Goal: Task Accomplishment & Management: Manage account settings

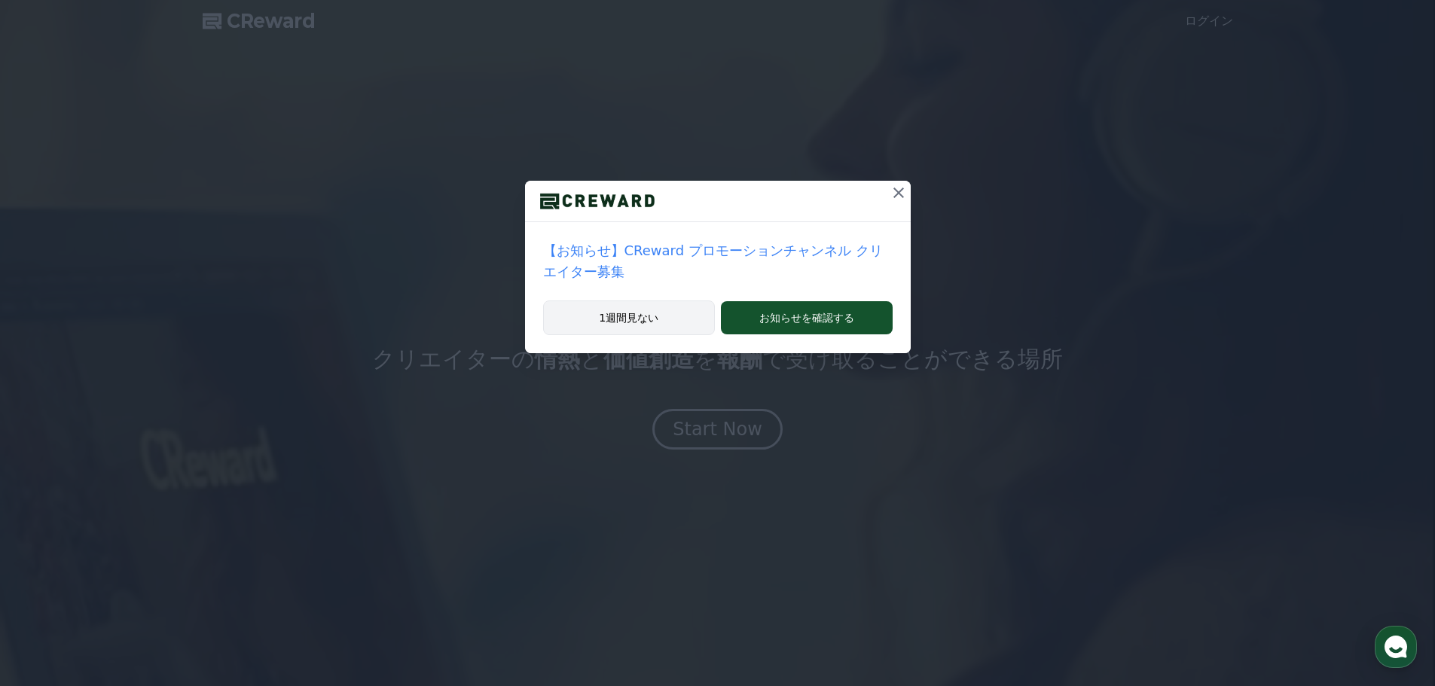
click at [663, 306] on button "1週間見ない" at bounding box center [629, 318] width 172 height 35
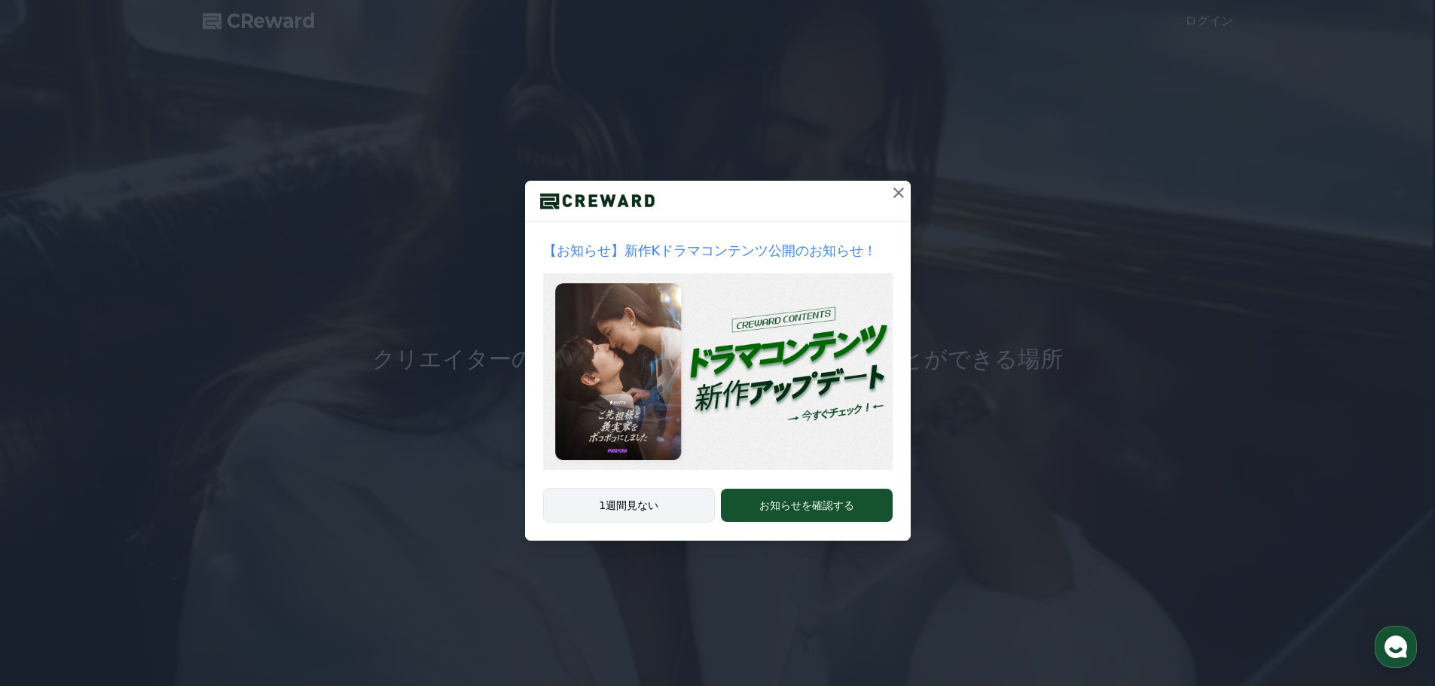
click at [630, 508] on button "1週間見ない" at bounding box center [629, 505] width 172 height 35
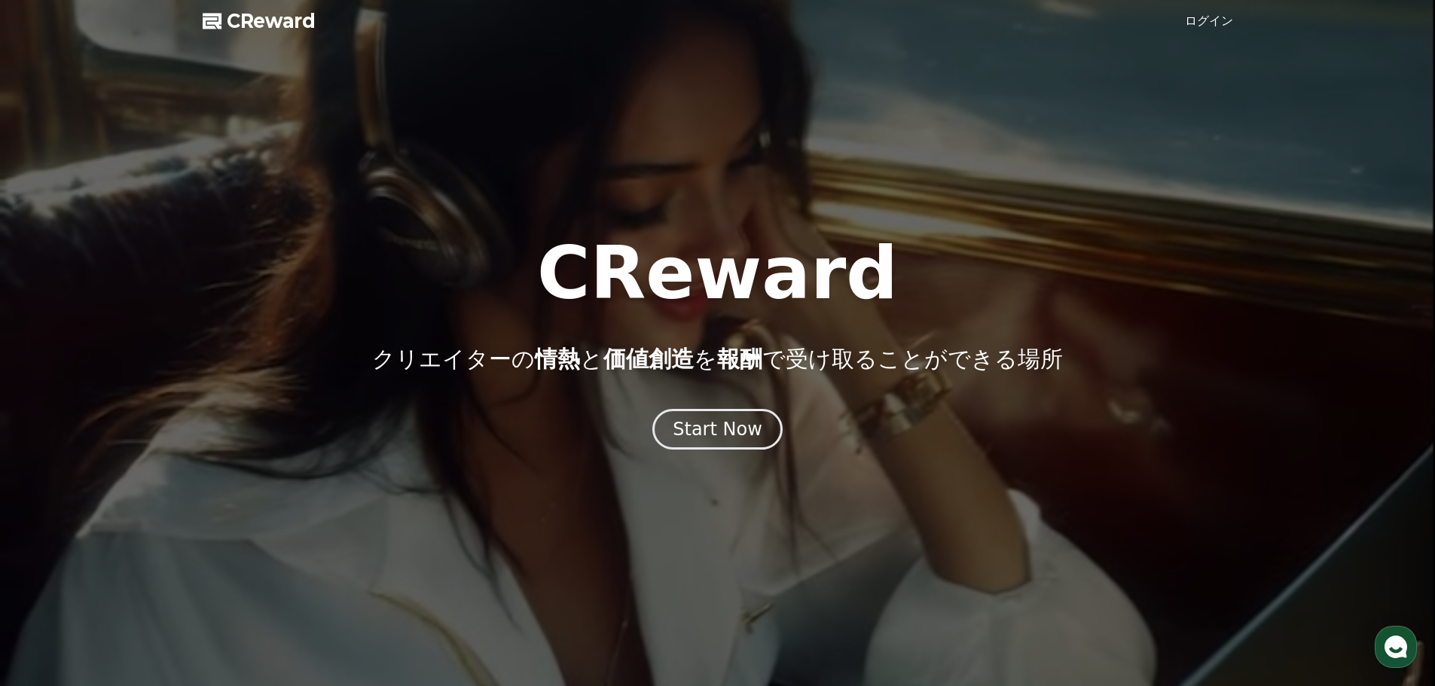
click at [1219, 15] on link "ログイン" at bounding box center [1209, 21] width 48 height 18
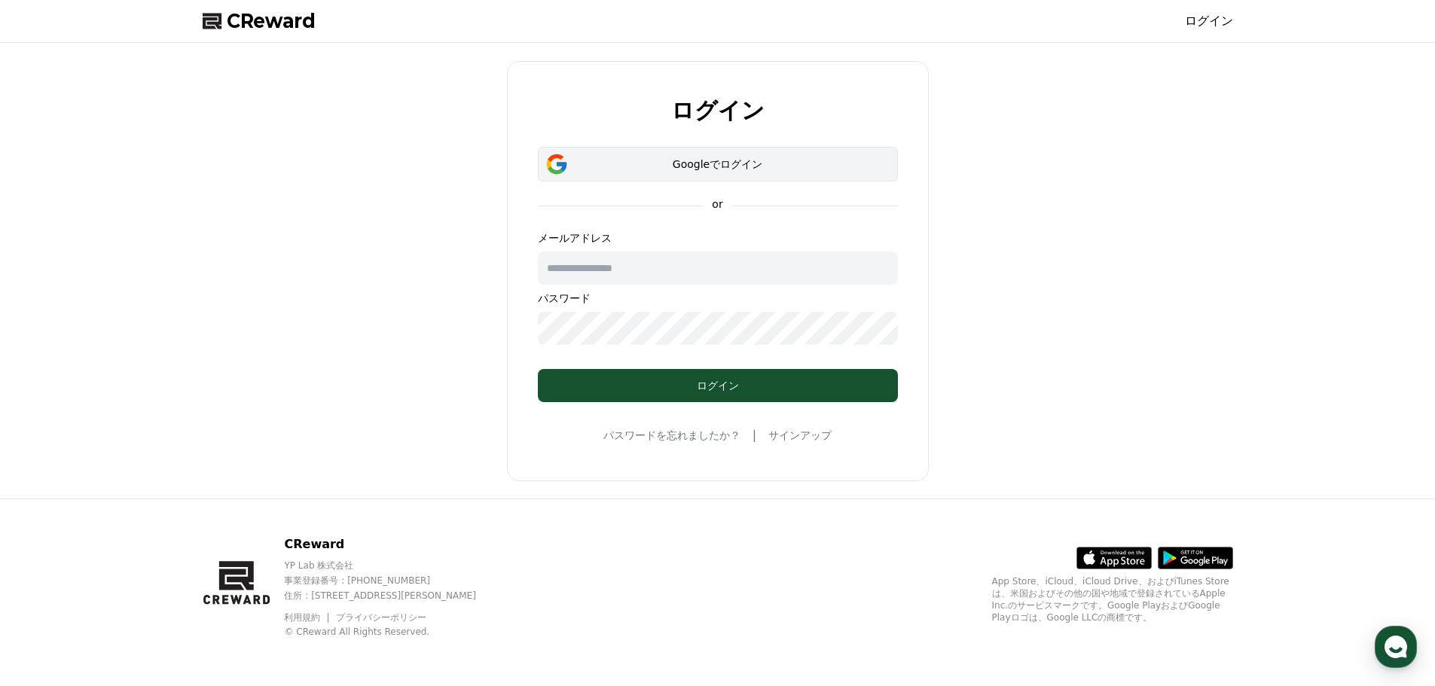
click at [761, 152] on button "Googleでログイン" at bounding box center [718, 164] width 360 height 35
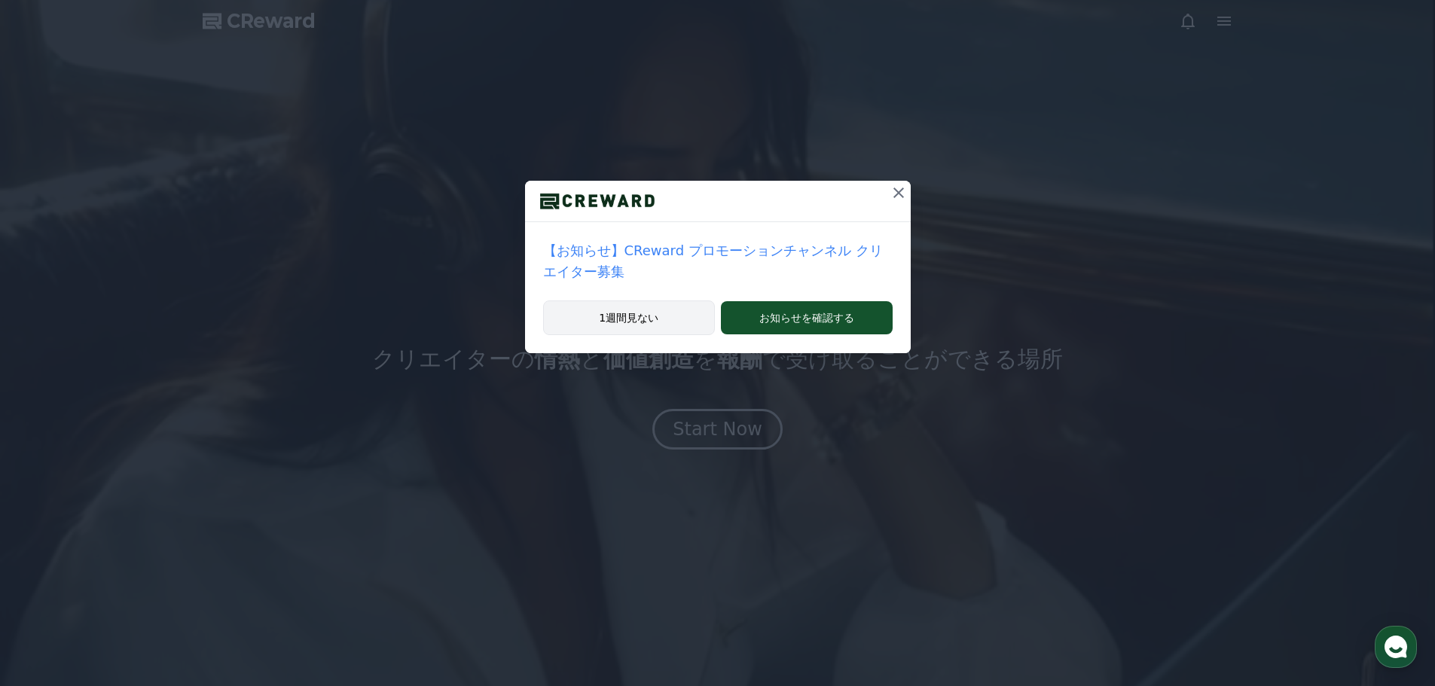
click at [643, 301] on button "1週間見ない" at bounding box center [629, 318] width 172 height 35
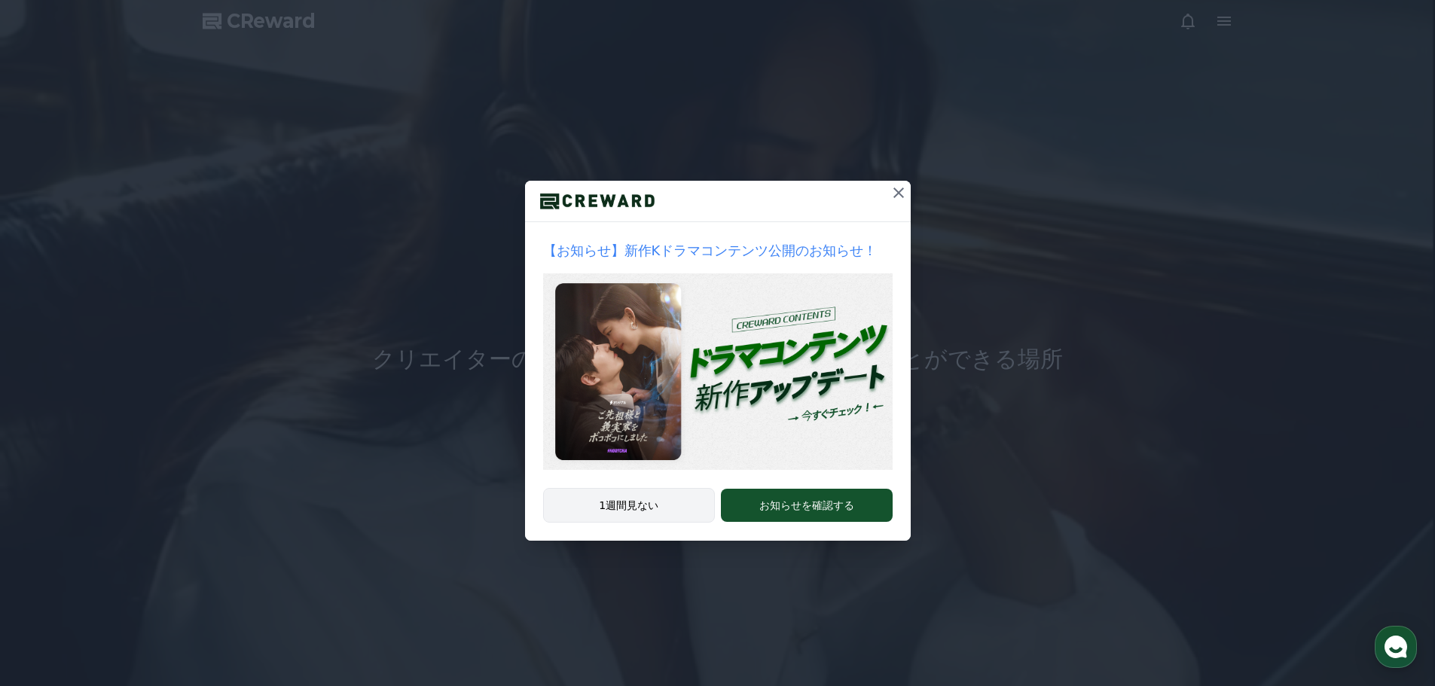
click at [644, 505] on button "1週間見ない" at bounding box center [629, 505] width 172 height 35
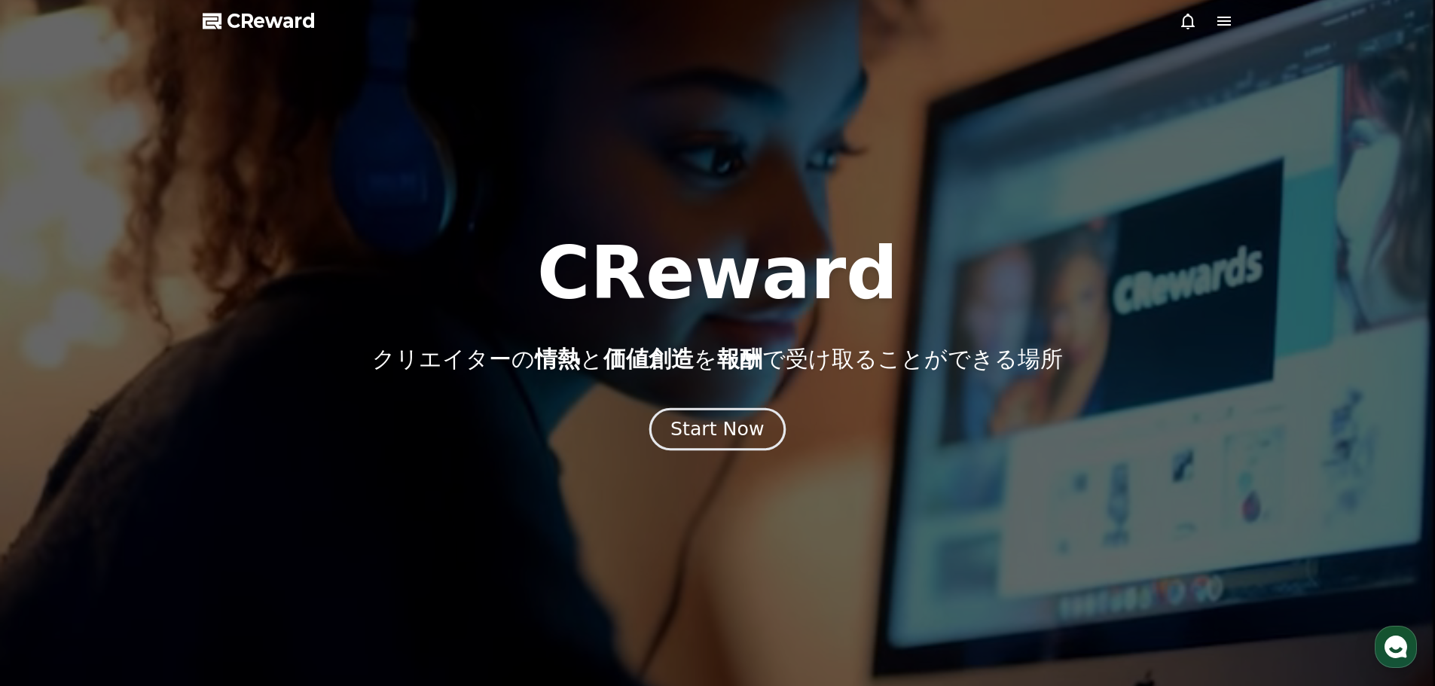
click at [716, 434] on div "Start Now" at bounding box center [716, 430] width 93 height 26
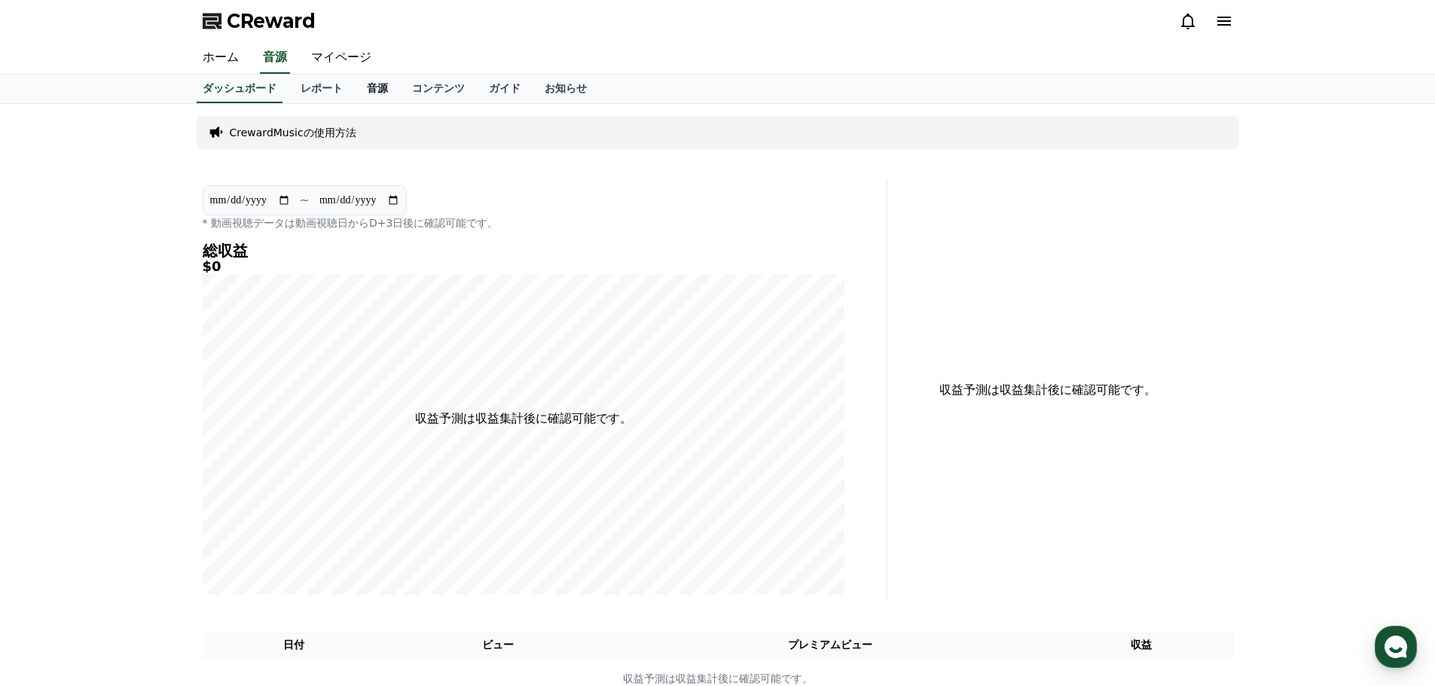
click at [355, 90] on link "音源" at bounding box center [377, 89] width 45 height 29
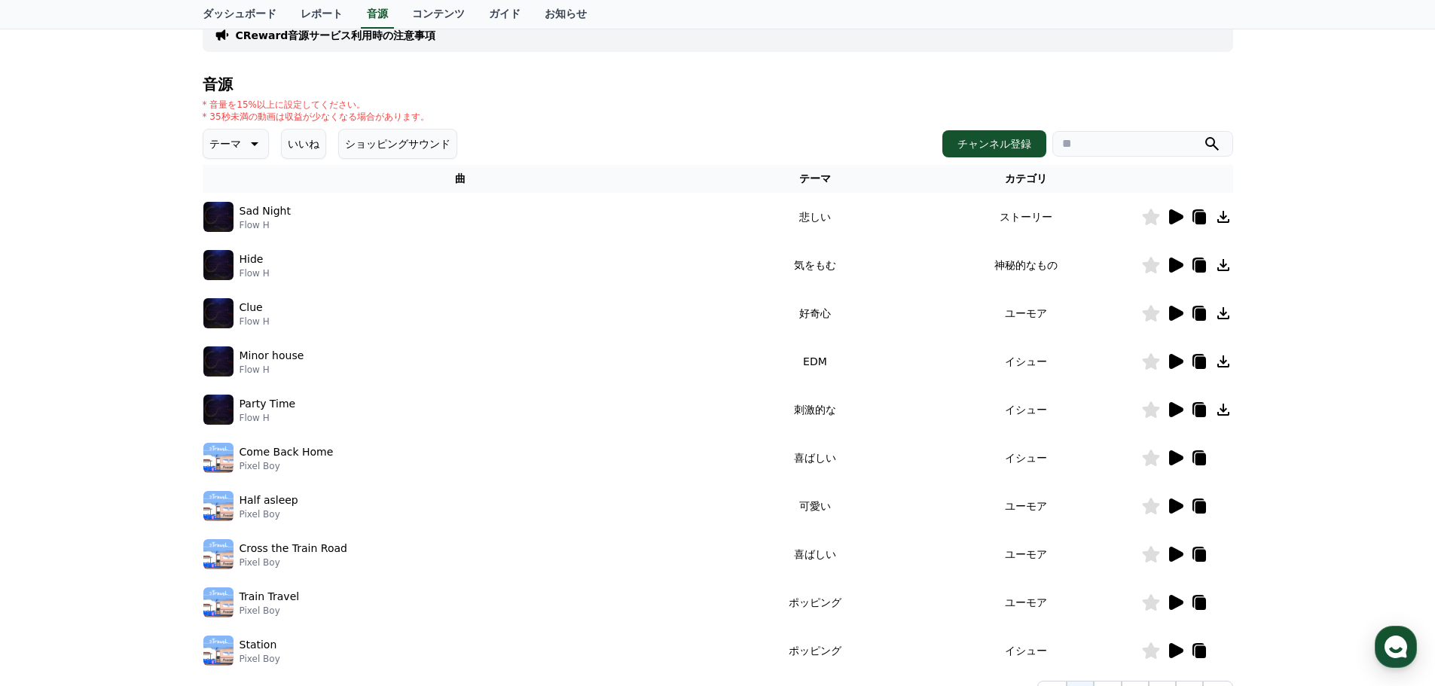
scroll to position [151, 0]
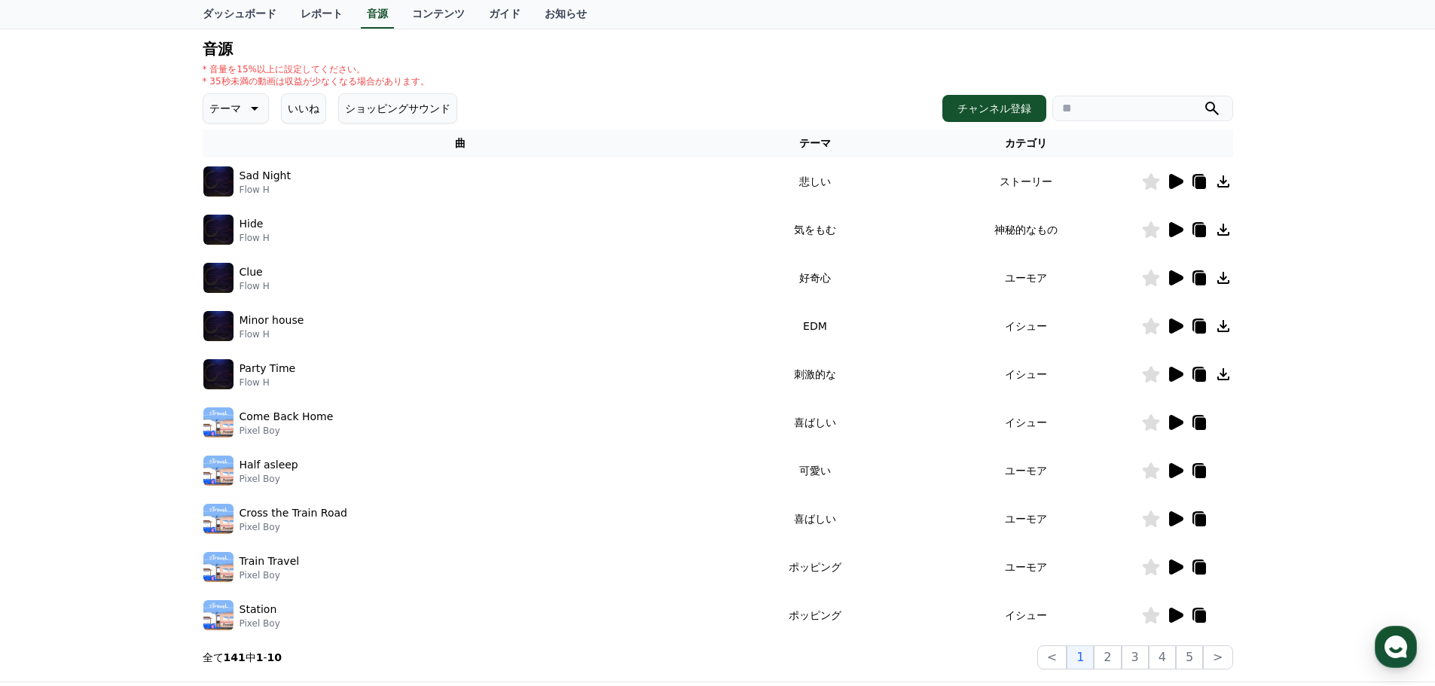
click at [1174, 471] on icon at bounding box center [1176, 470] width 14 height 15
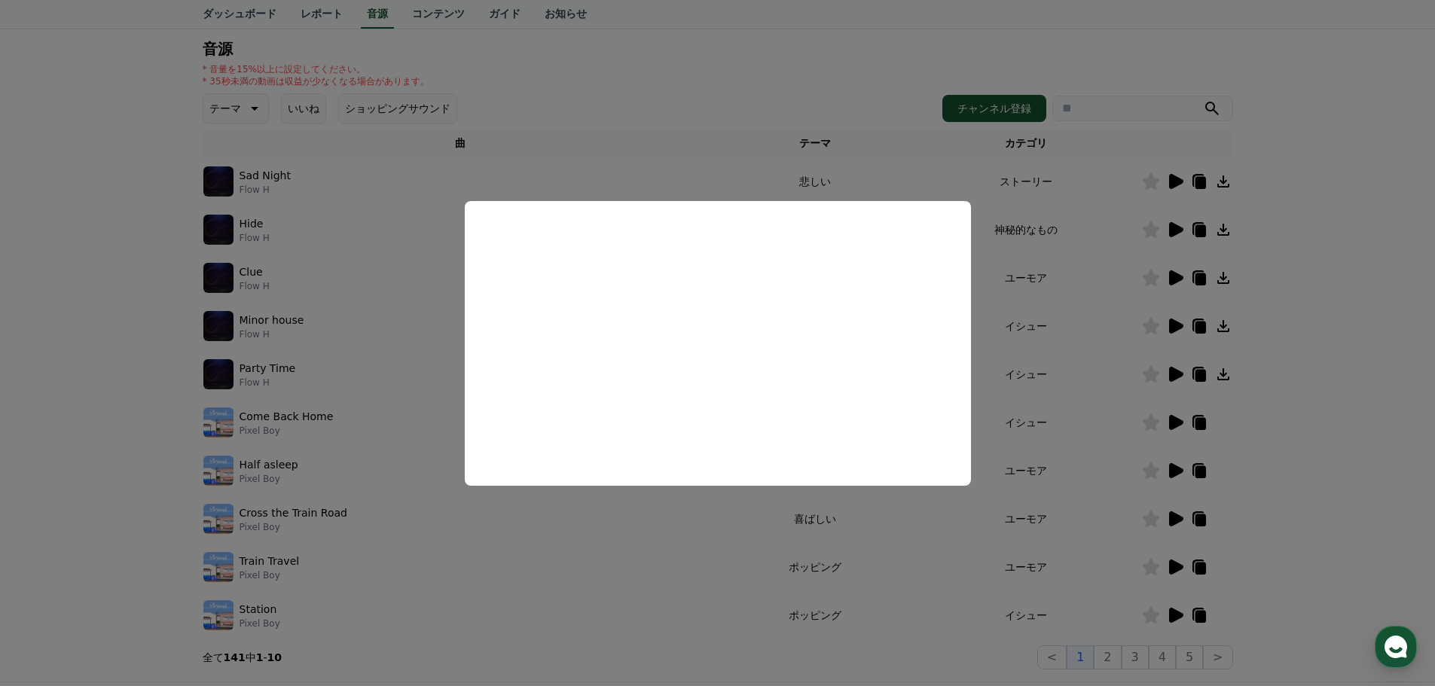
click at [668, 558] on button "close modal" at bounding box center [717, 343] width 1435 height 686
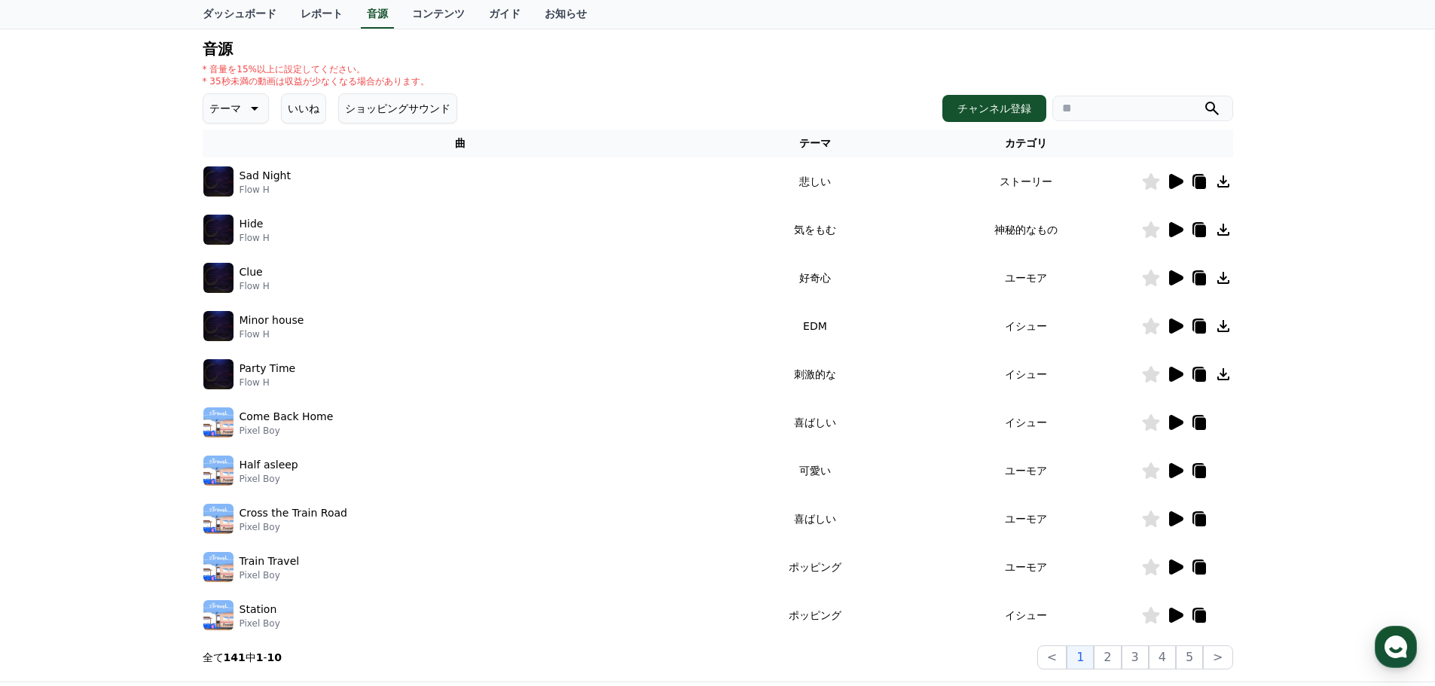
click at [1175, 522] on icon at bounding box center [1176, 518] width 14 height 15
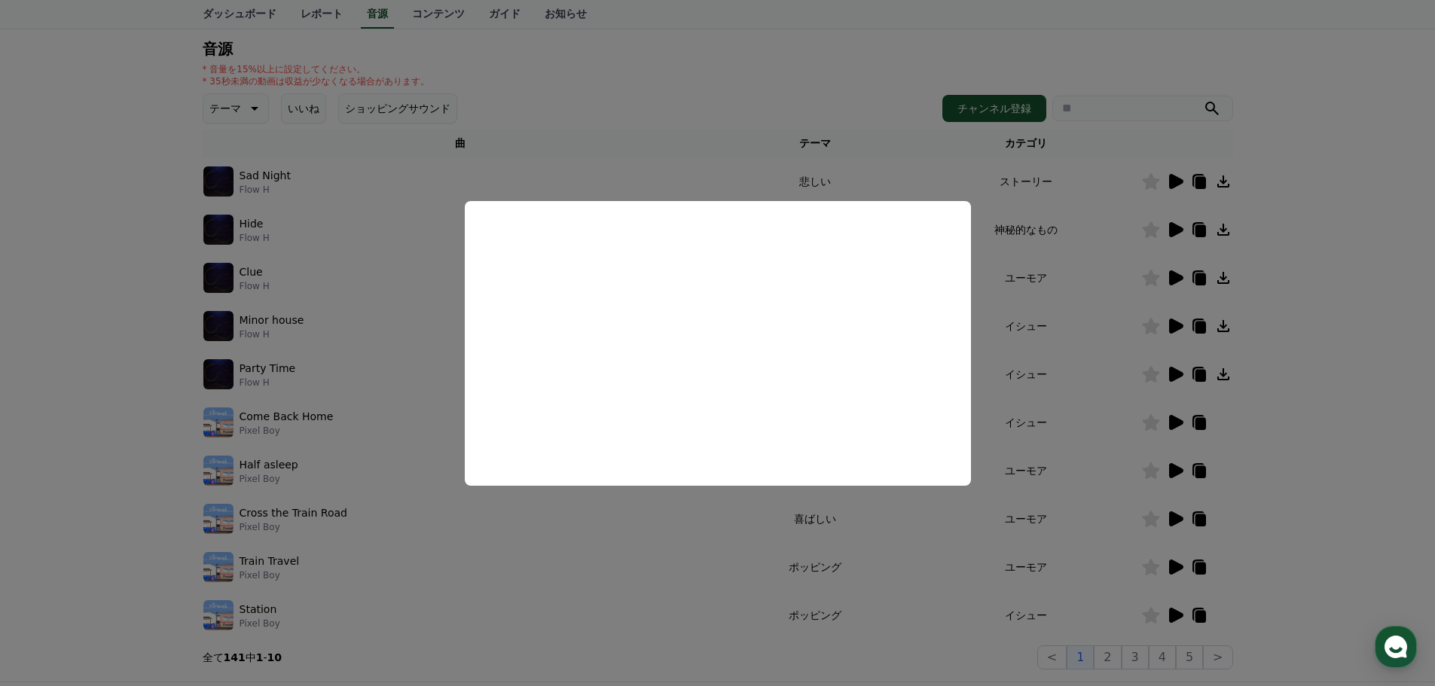
click at [520, 516] on button "close modal" at bounding box center [717, 343] width 1435 height 686
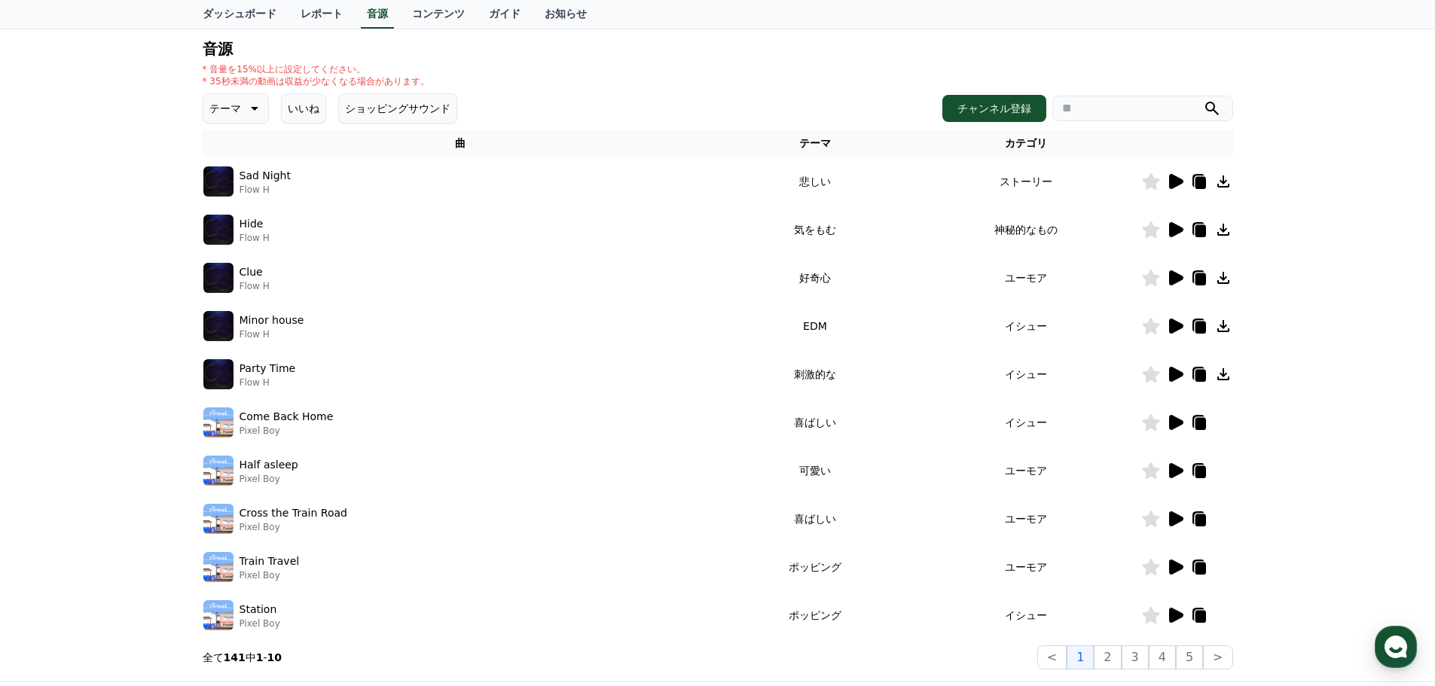
click at [1170, 572] on icon at bounding box center [1176, 567] width 14 height 15
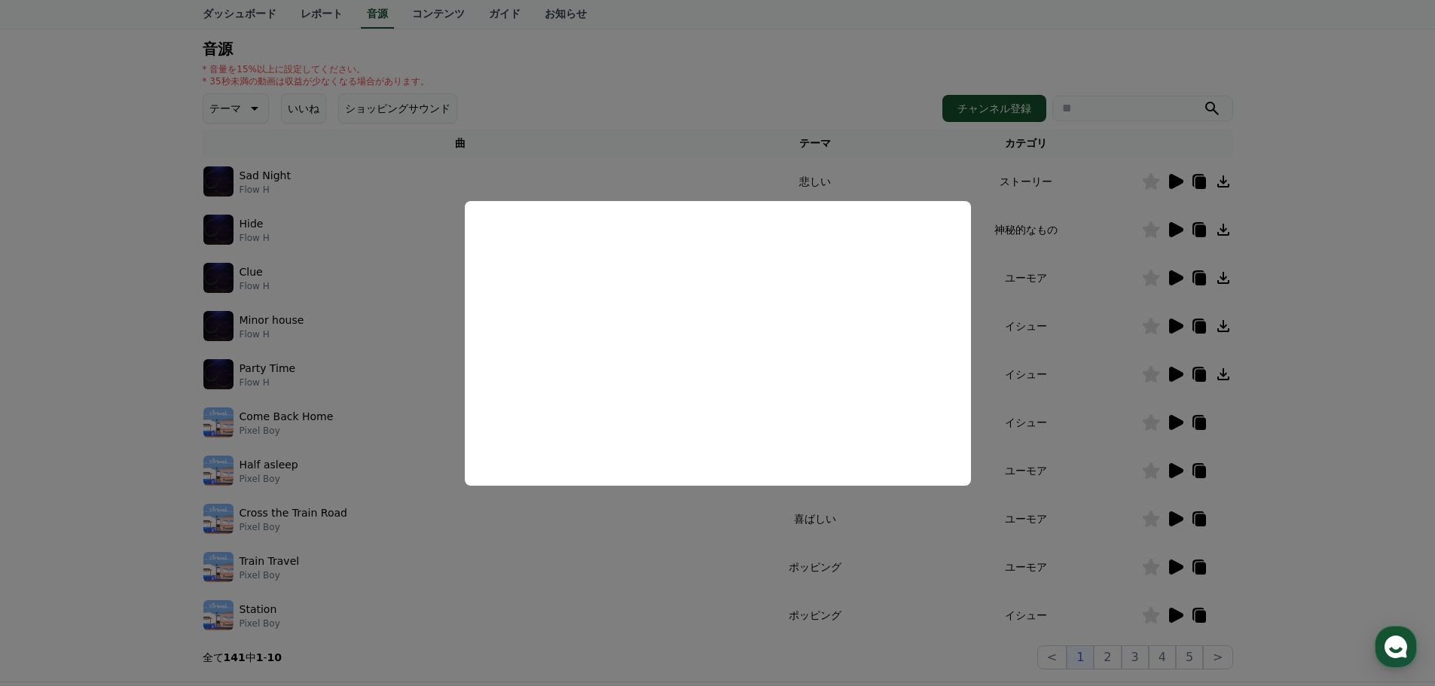
click at [629, 563] on button "close modal" at bounding box center [717, 343] width 1435 height 686
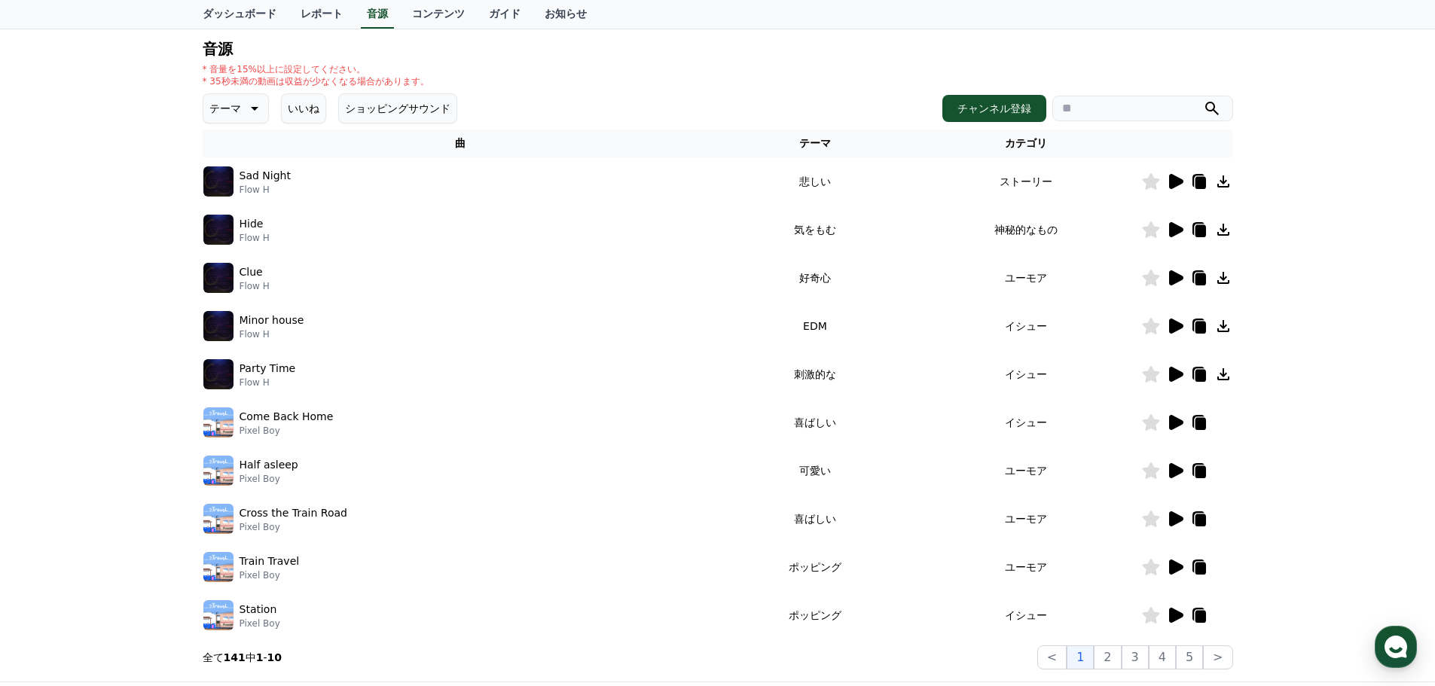
click at [255, 106] on button "テーマ" at bounding box center [236, 108] width 66 height 30
click at [235, 276] on button "喜劇的な" at bounding box center [232, 271] width 54 height 33
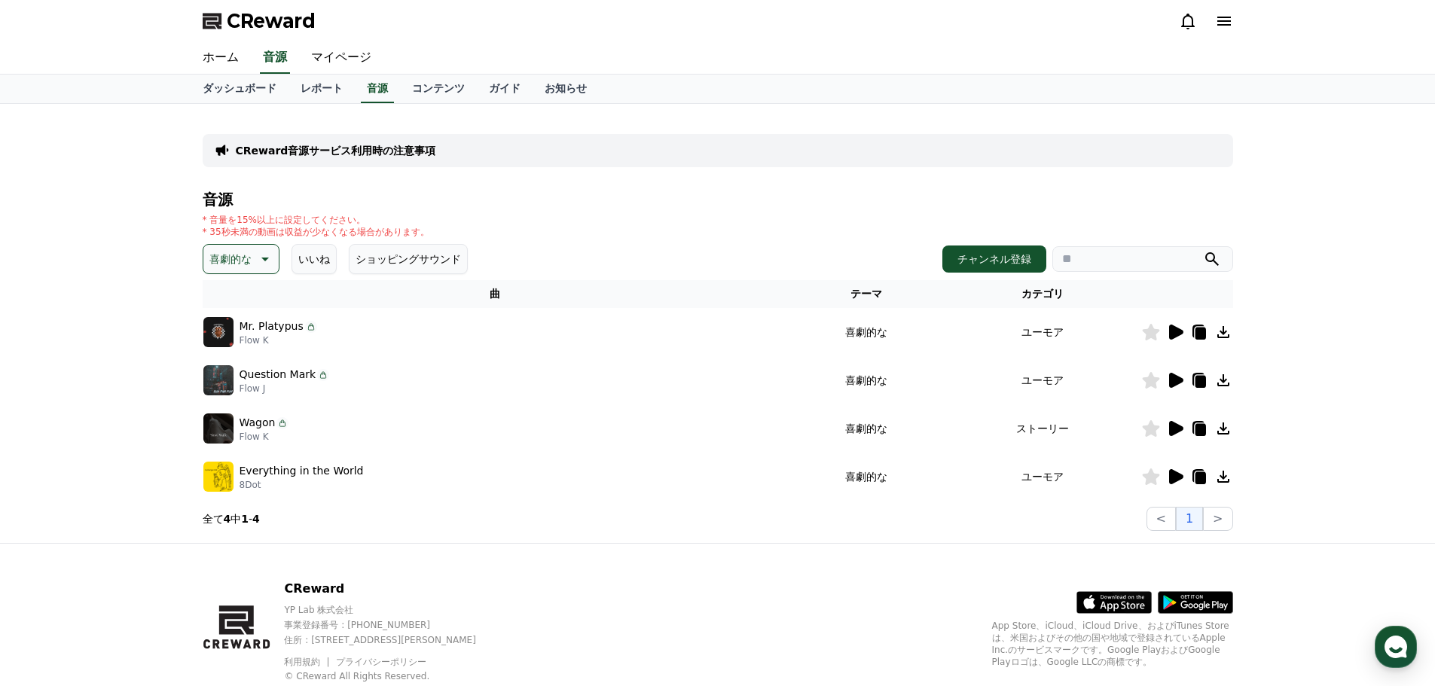
click at [1176, 334] on icon at bounding box center [1176, 332] width 14 height 15
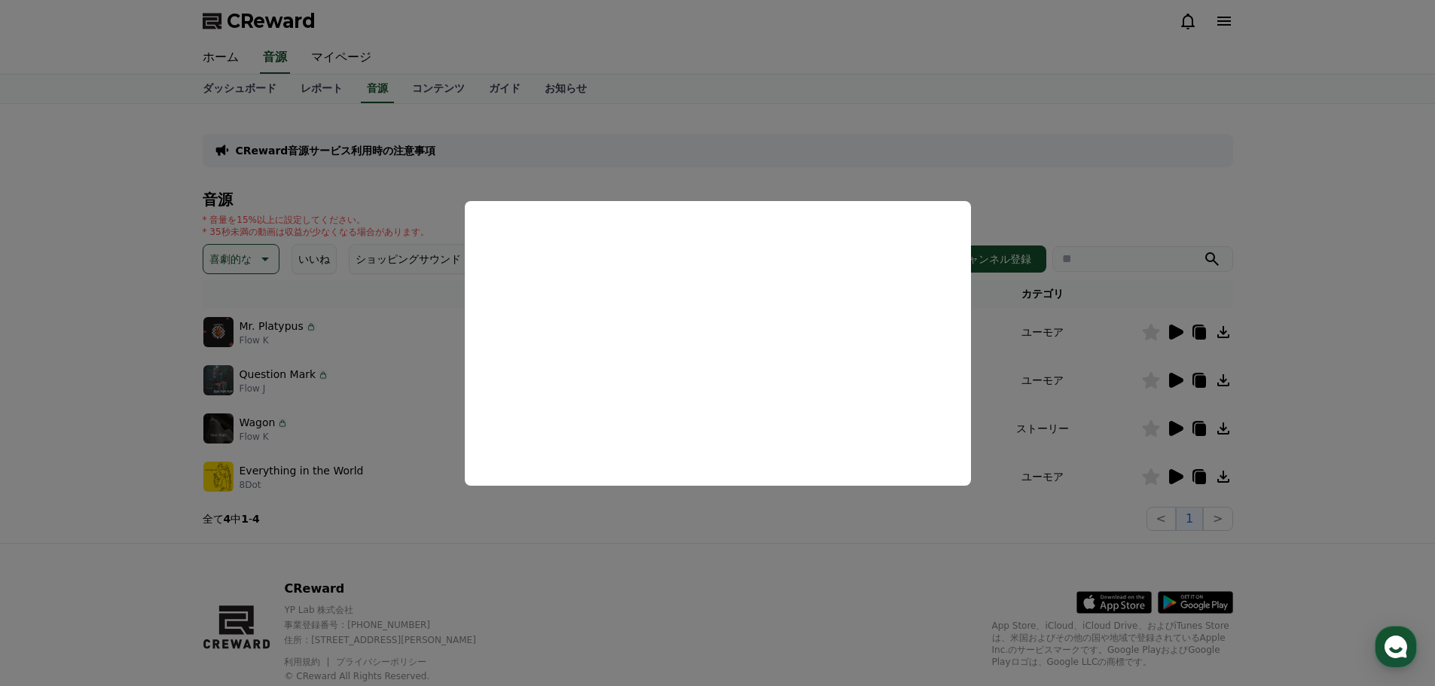
drag, startPoint x: 702, startPoint y: 543, endPoint x: 733, endPoint y: 533, distance: 32.6
click at [702, 542] on button "close modal" at bounding box center [717, 343] width 1435 height 686
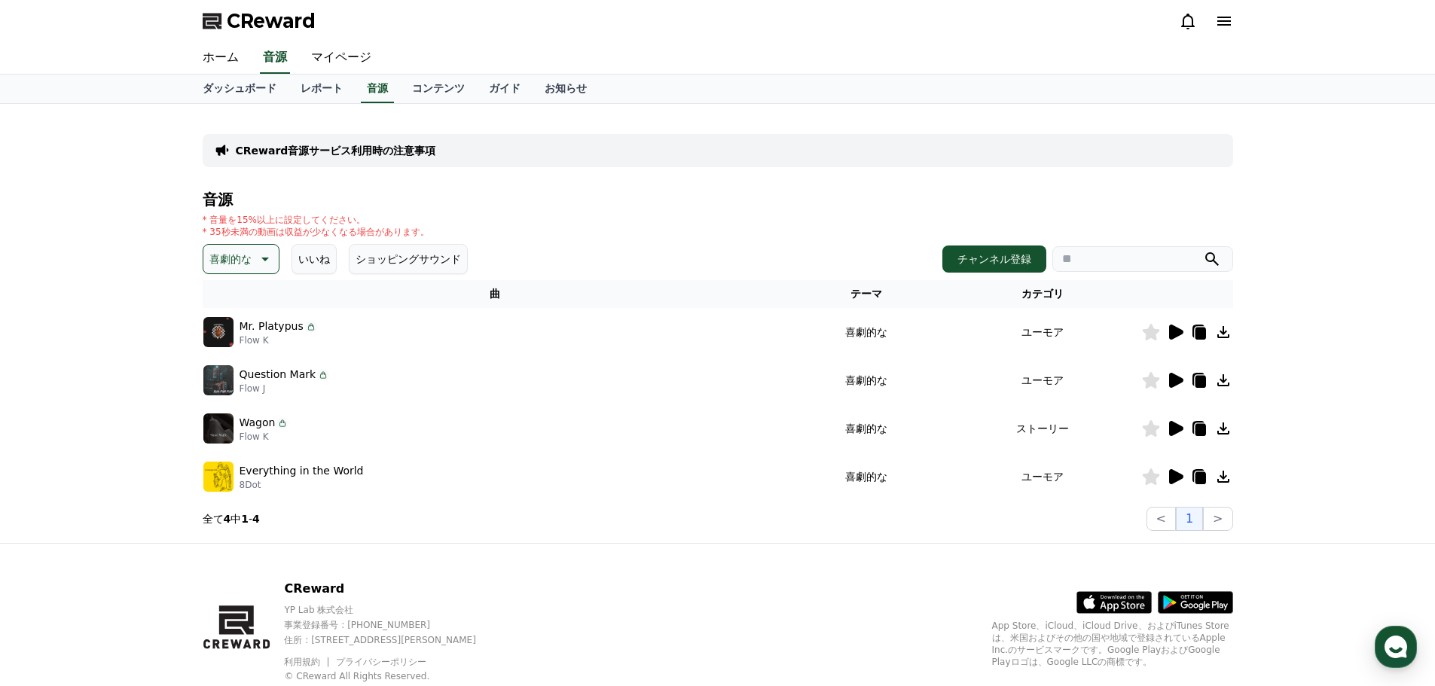
click at [1174, 386] on icon at bounding box center [1176, 380] width 14 height 15
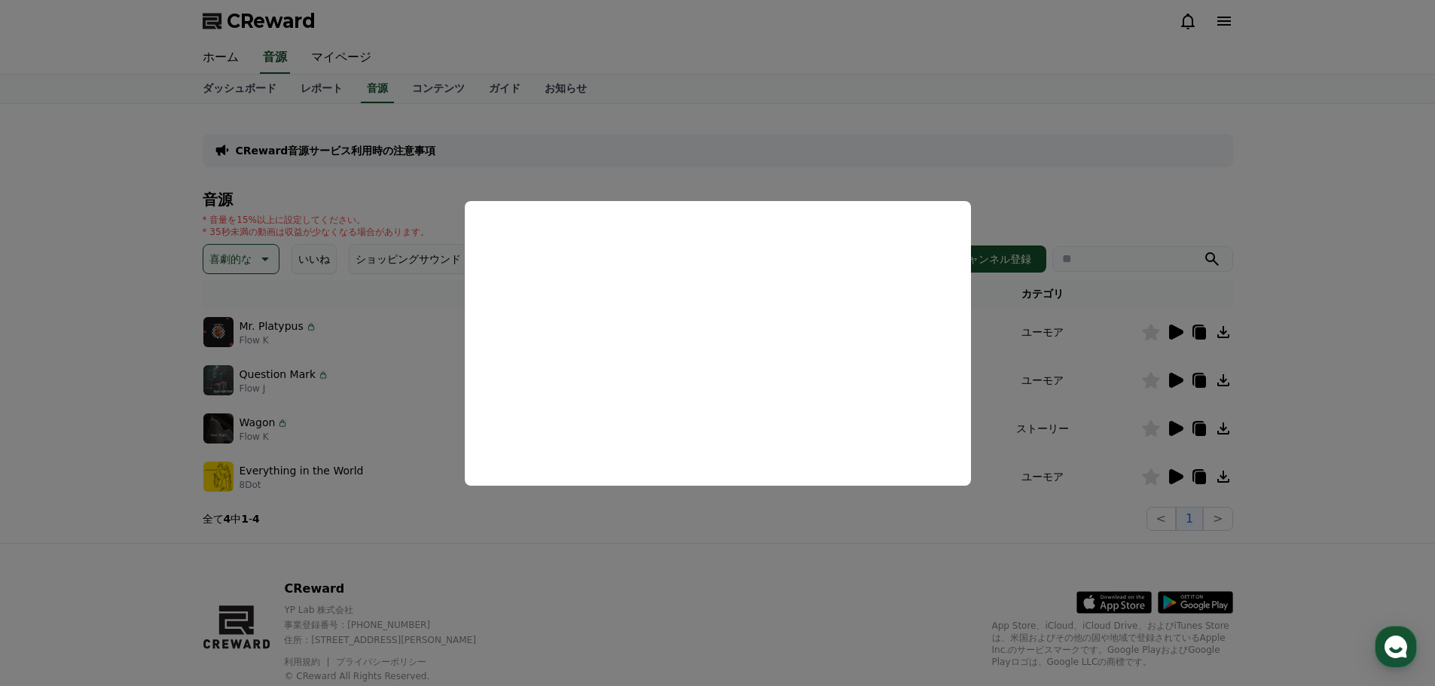
click at [702, 516] on button "close modal" at bounding box center [717, 343] width 1435 height 686
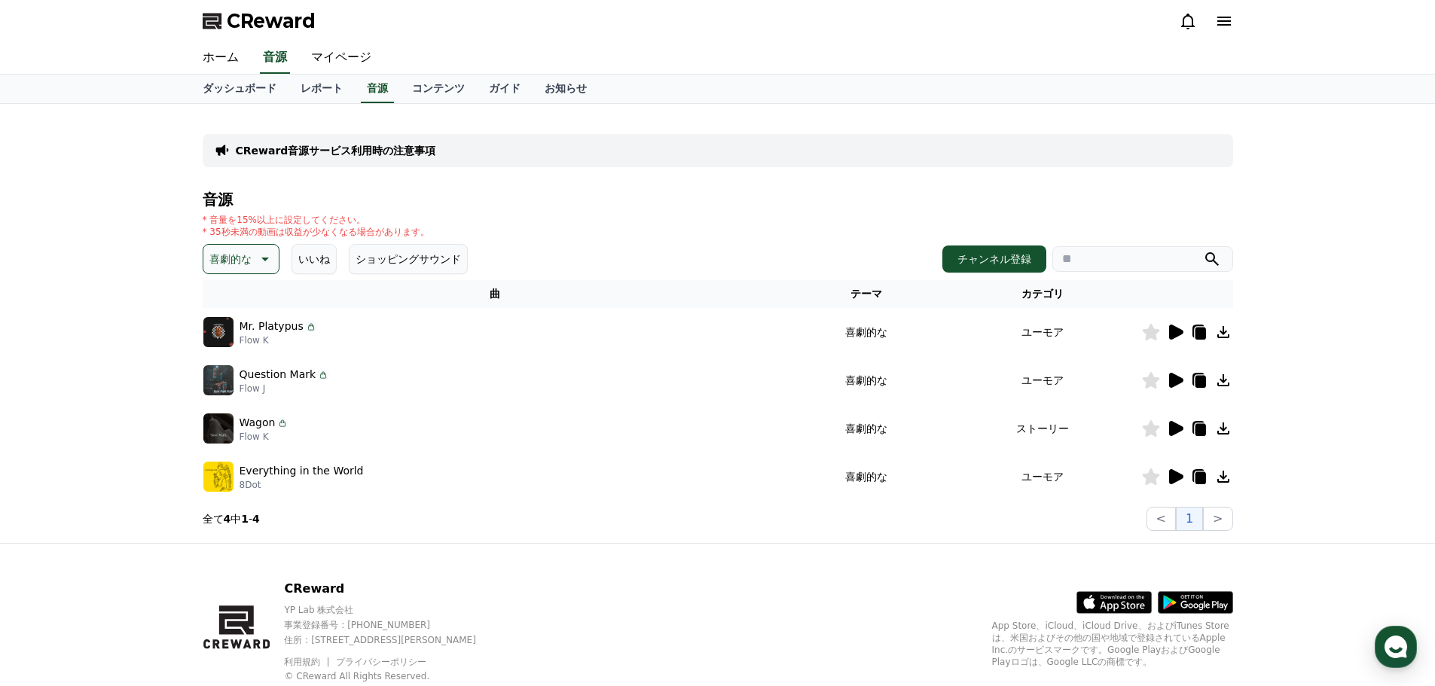
click at [1173, 427] on icon at bounding box center [1176, 428] width 14 height 15
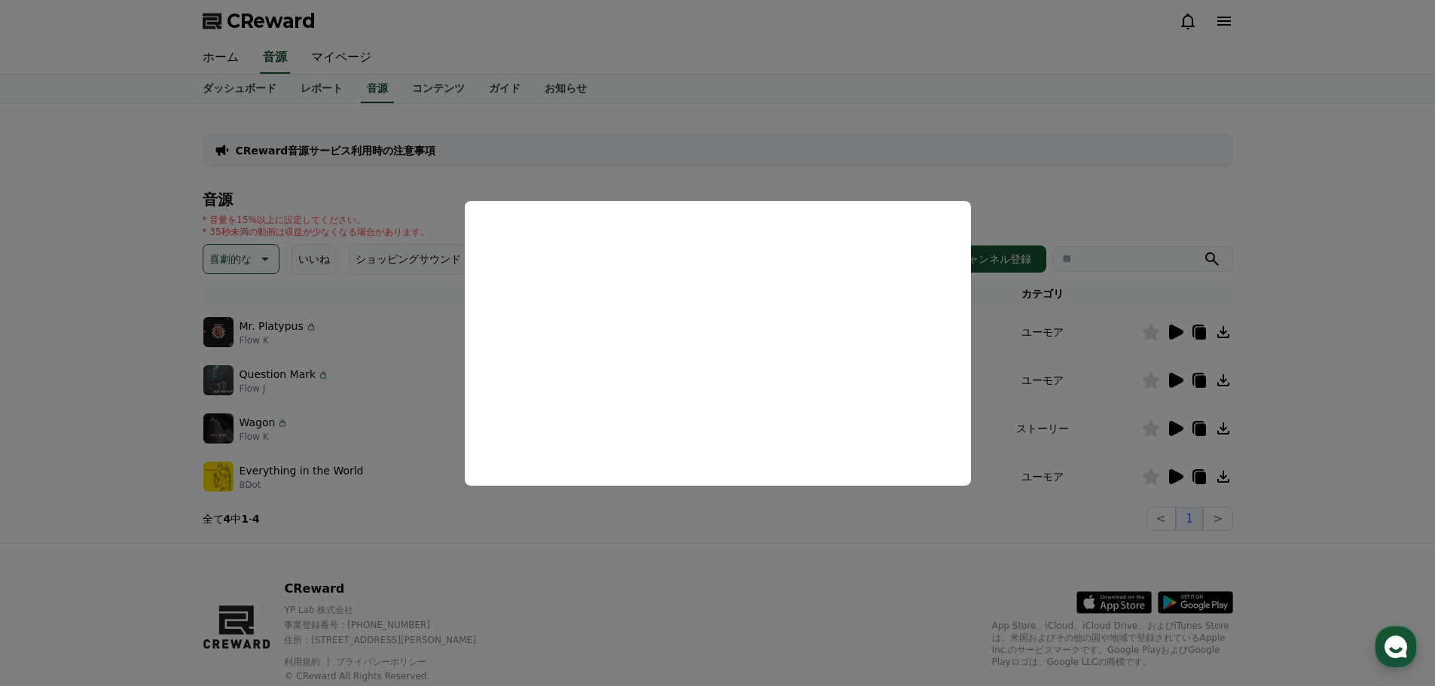
click at [722, 528] on button "close modal" at bounding box center [717, 343] width 1435 height 686
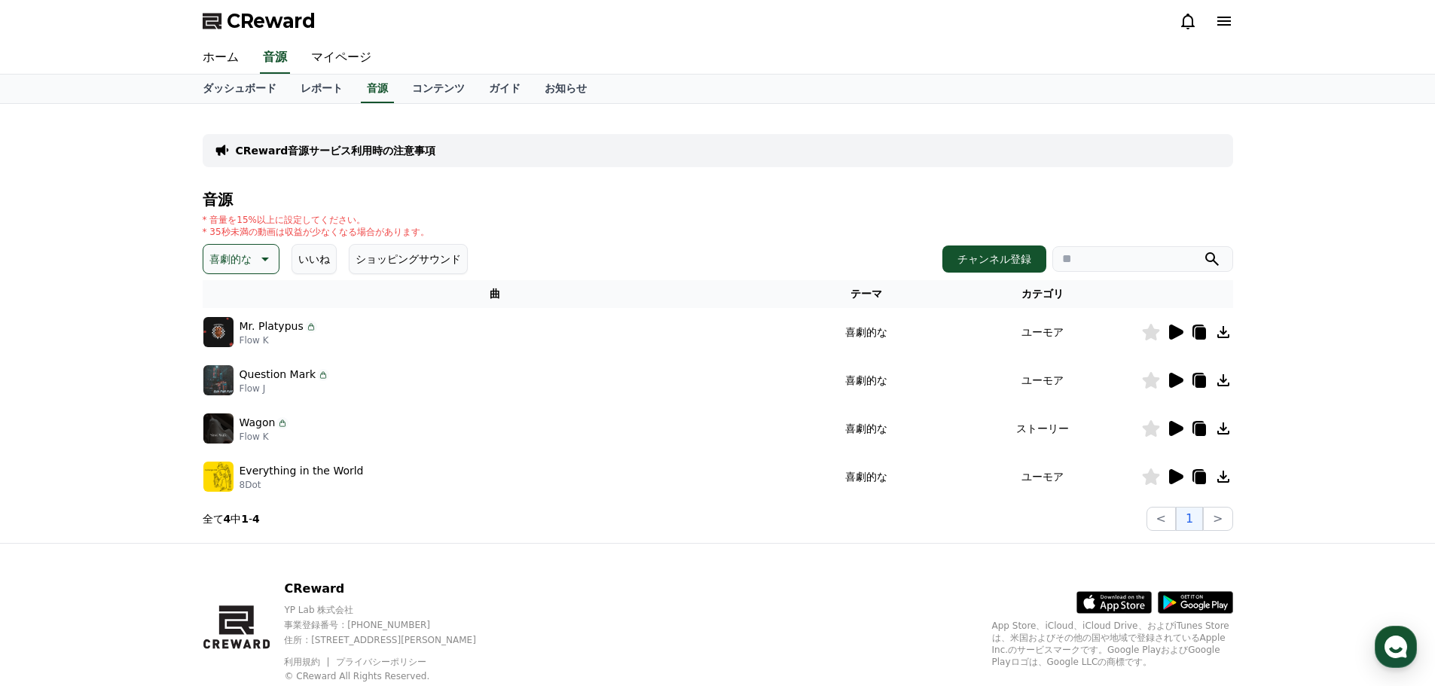
click at [1178, 475] on icon at bounding box center [1176, 476] width 14 height 15
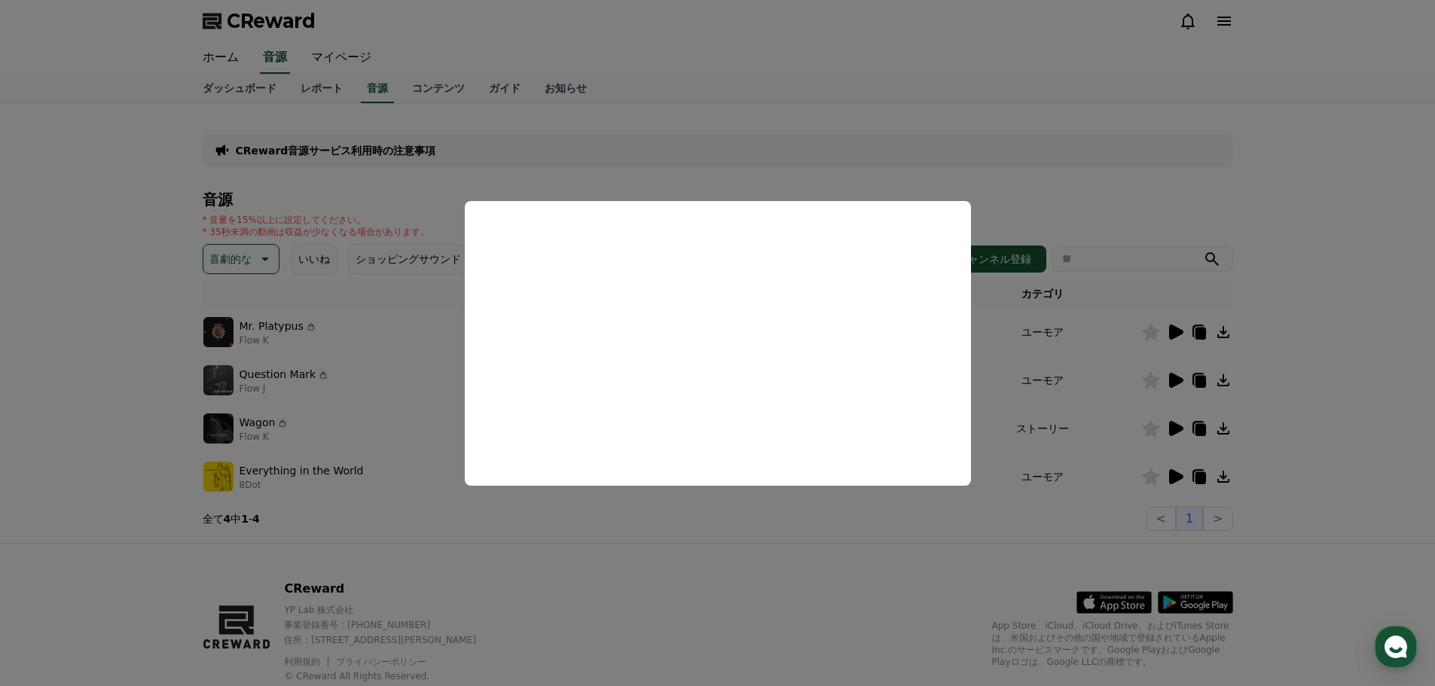
click at [703, 510] on button "close modal" at bounding box center [717, 343] width 1435 height 686
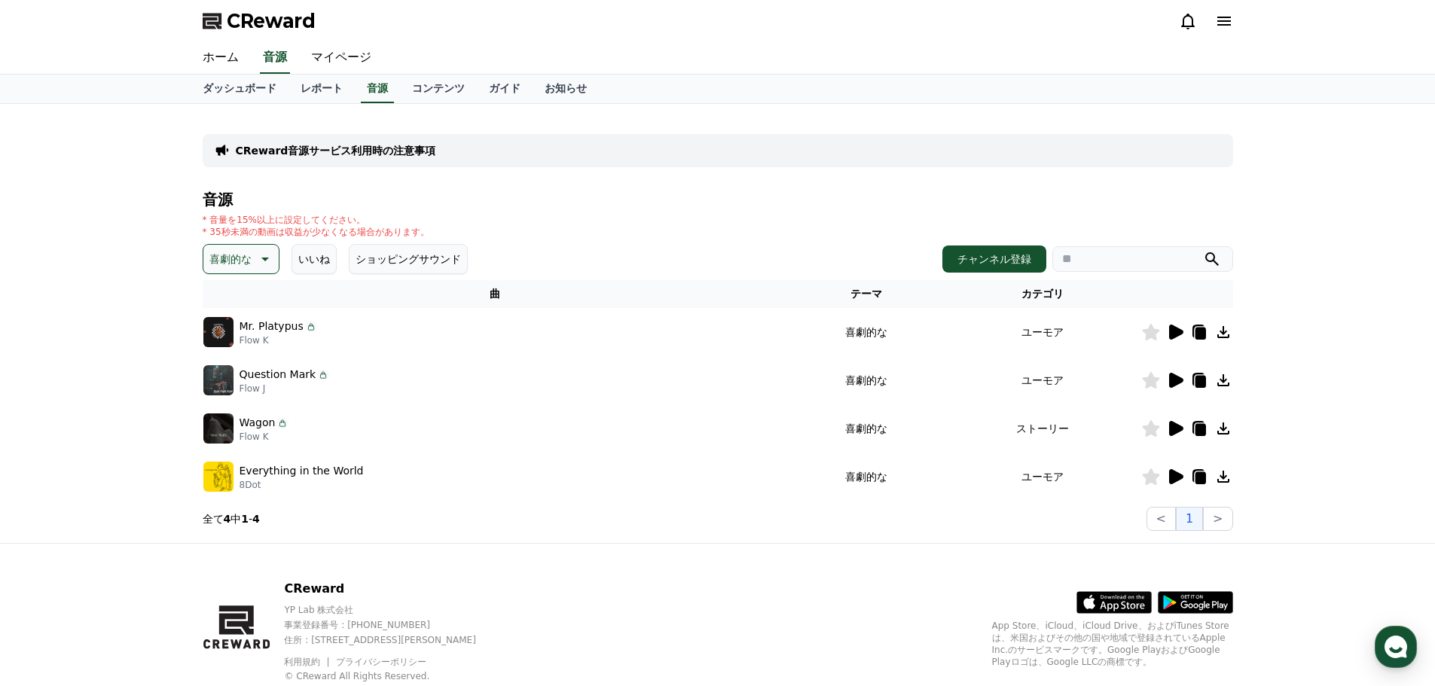
click at [1223, 425] on icon at bounding box center [1223, 429] width 12 height 12
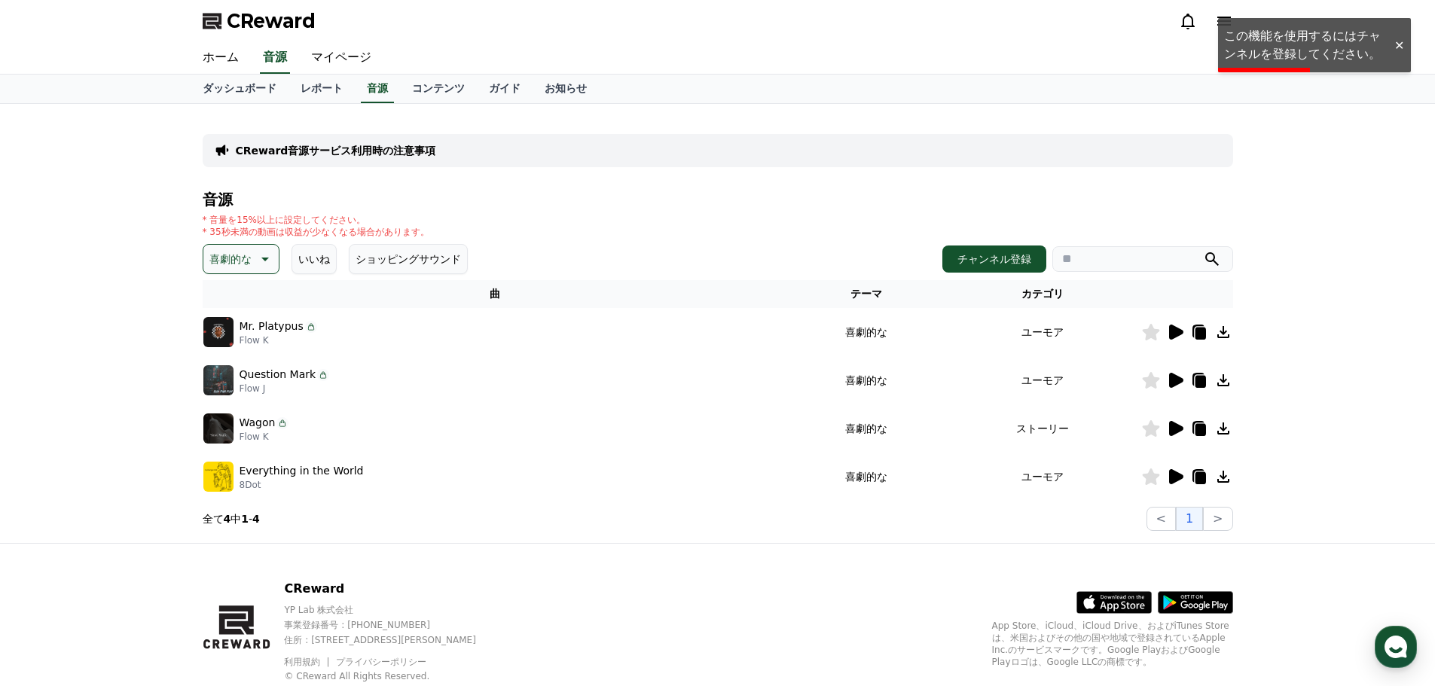
click at [1343, 307] on div "CReward音源サービス利用時の注意事項 音源 * 音量を15%以上に設定してください。 * 35秒未満の動画は収益が少なくなる場合があります。 喜劇的な …" at bounding box center [717, 323] width 1435 height 439
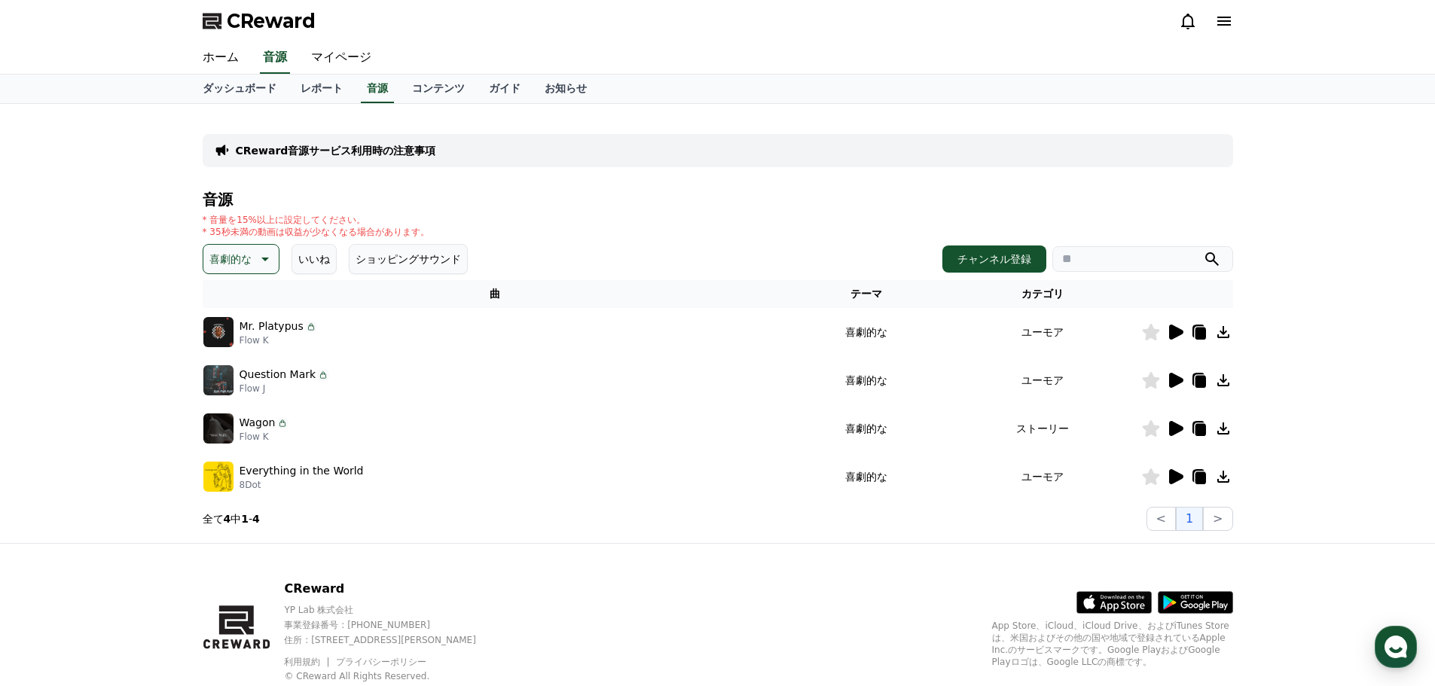
click at [1227, 9] on div "CReward" at bounding box center [718, 21] width 1054 height 42
click at [1226, 17] on icon at bounding box center [1224, 21] width 18 height 18
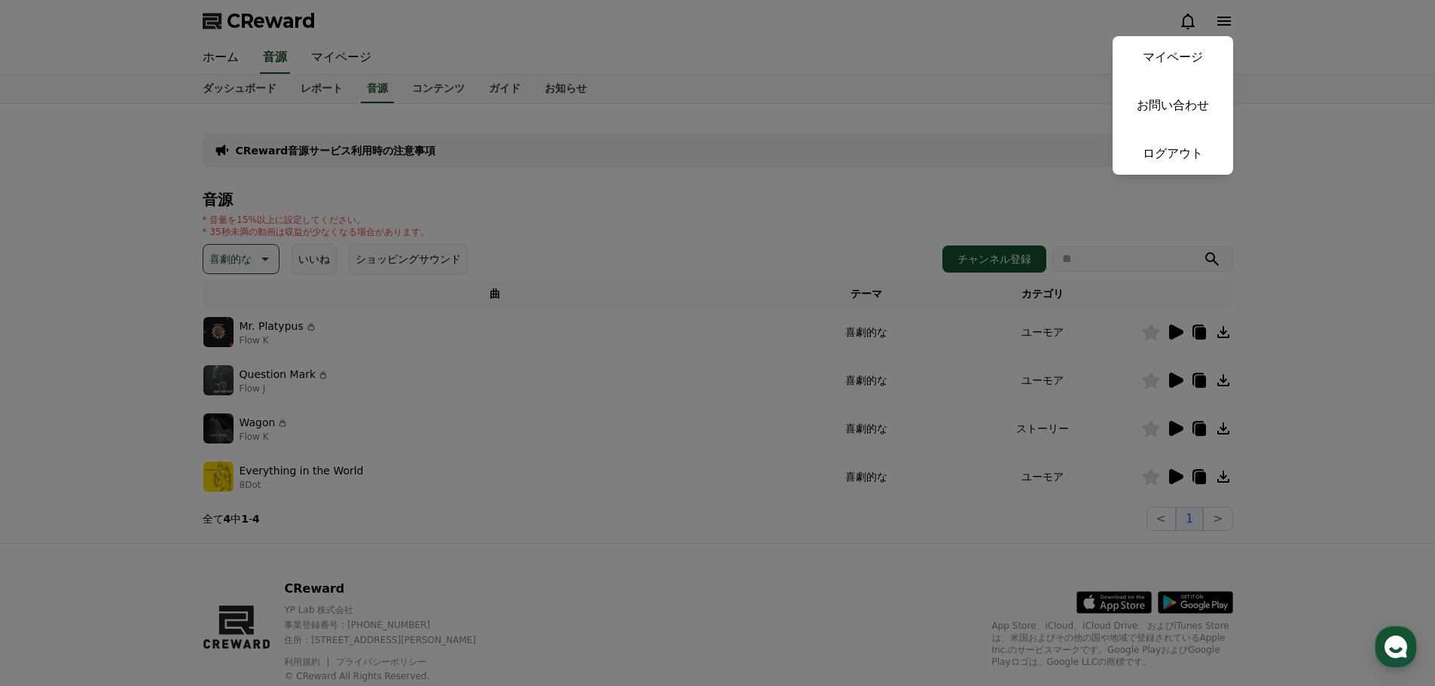
click at [1192, 48] on link "マイページ" at bounding box center [1172, 57] width 121 height 42
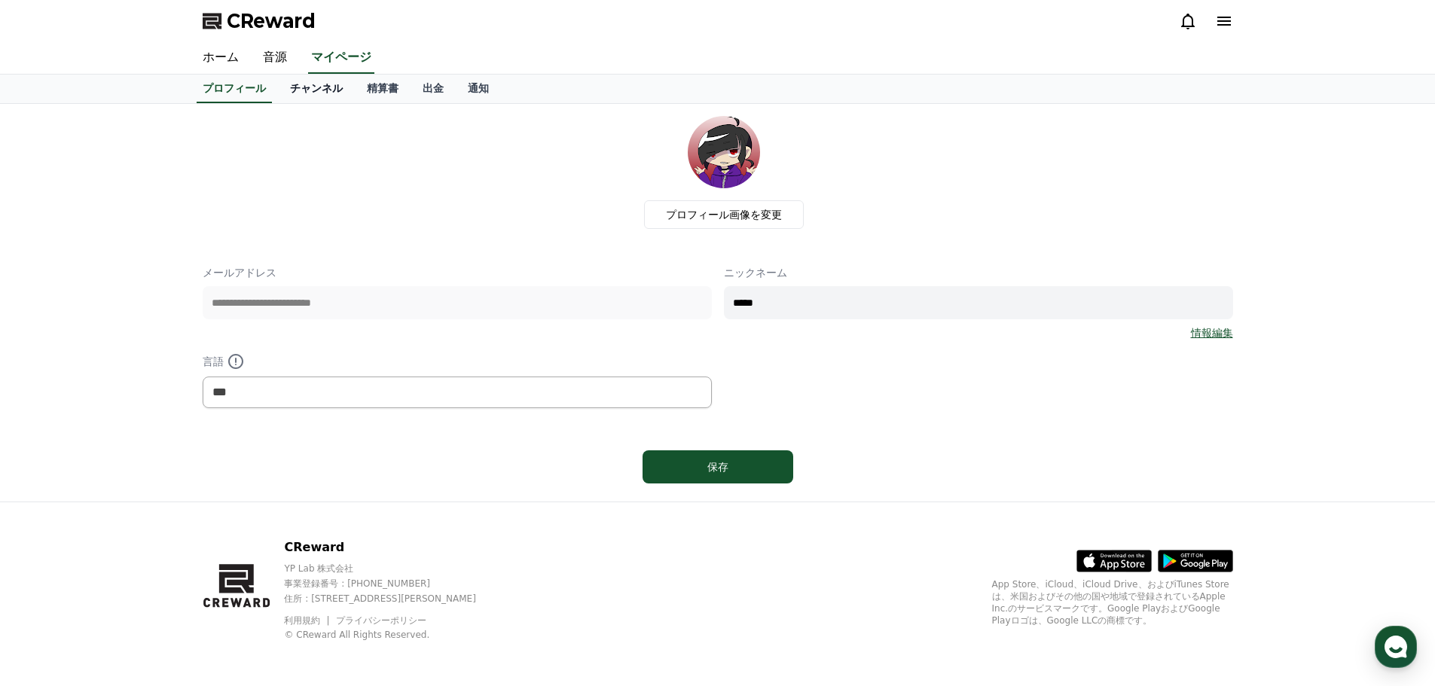
click at [294, 88] on link "チャンネル" at bounding box center [316, 89] width 77 height 29
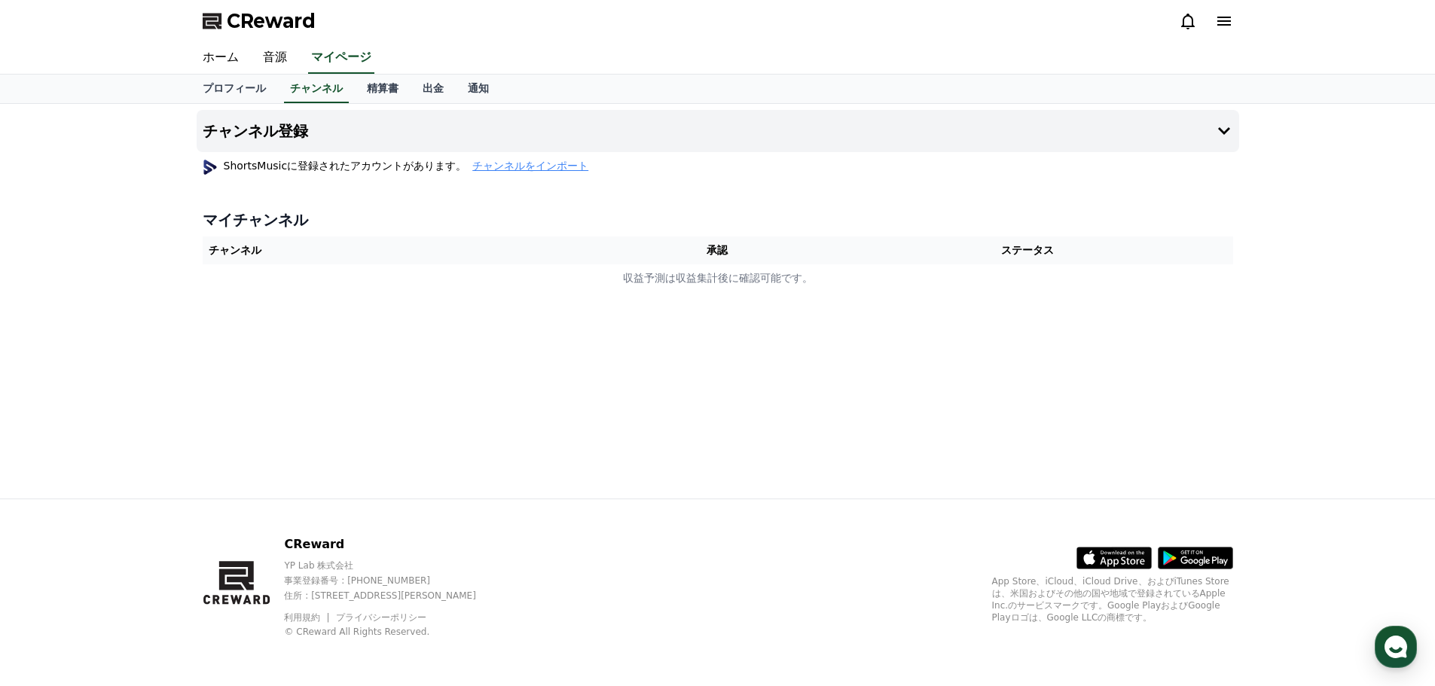
click at [472, 162] on span "チャンネルをインポート" at bounding box center [530, 165] width 116 height 15
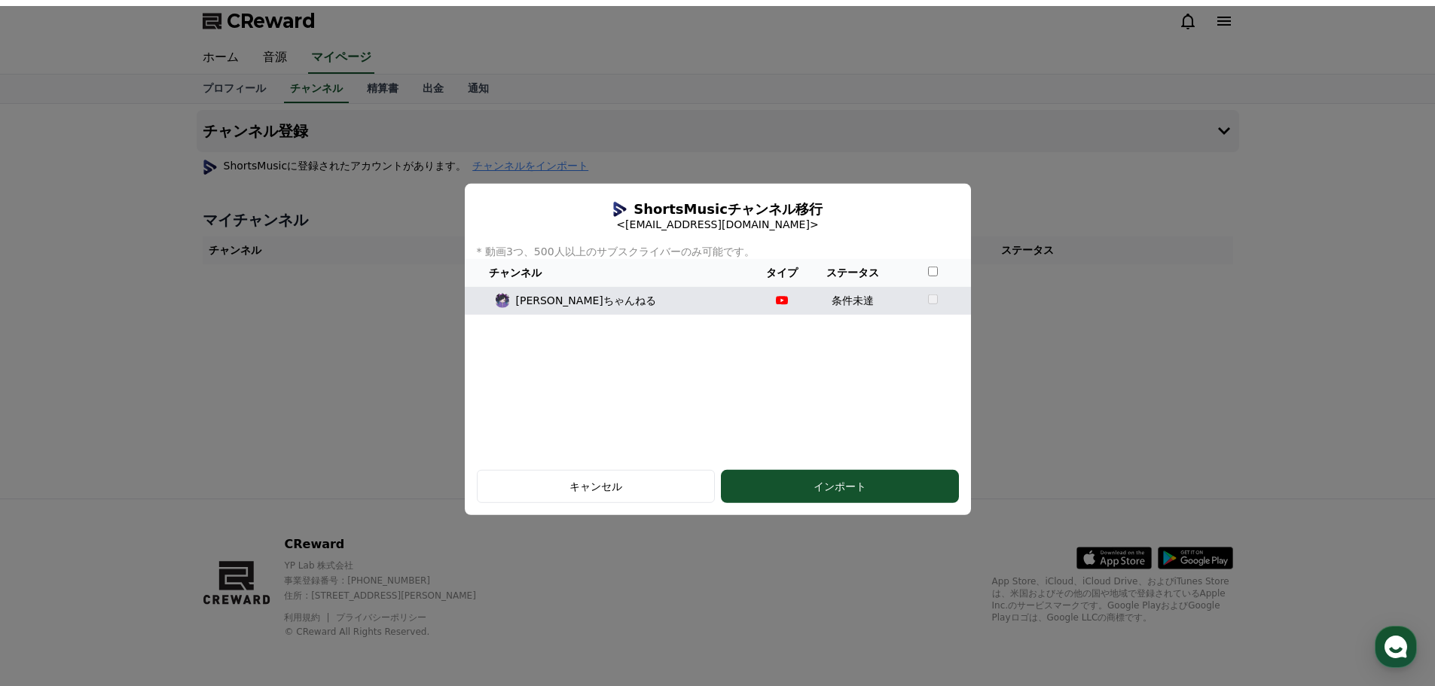
click at [895, 304] on td "modal" at bounding box center [932, 300] width 75 height 28
click at [638, 296] on div "怠井イルマちゃんねる" at bounding box center [609, 300] width 277 height 16
click at [551, 298] on p "怠井イルマちゃんねる" at bounding box center [586, 300] width 140 height 16
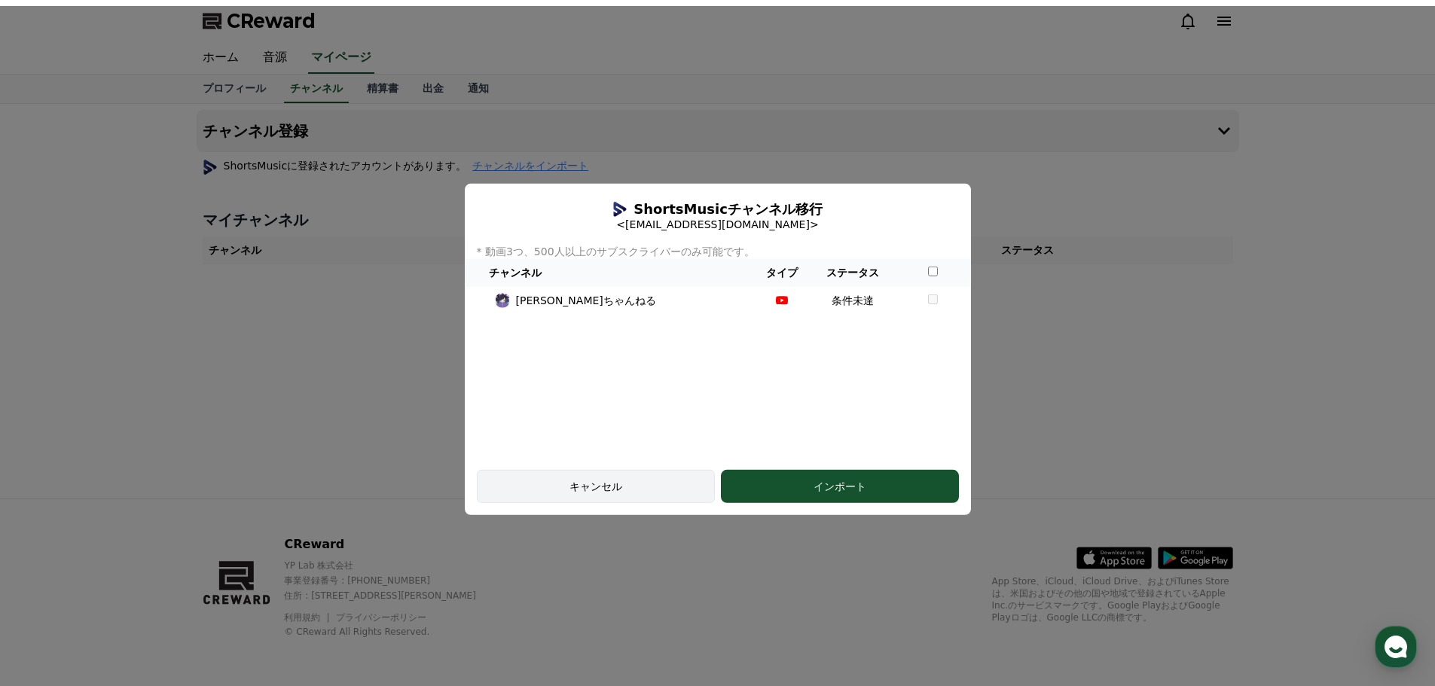
click at [650, 484] on div "キャンセル" at bounding box center [596, 486] width 194 height 15
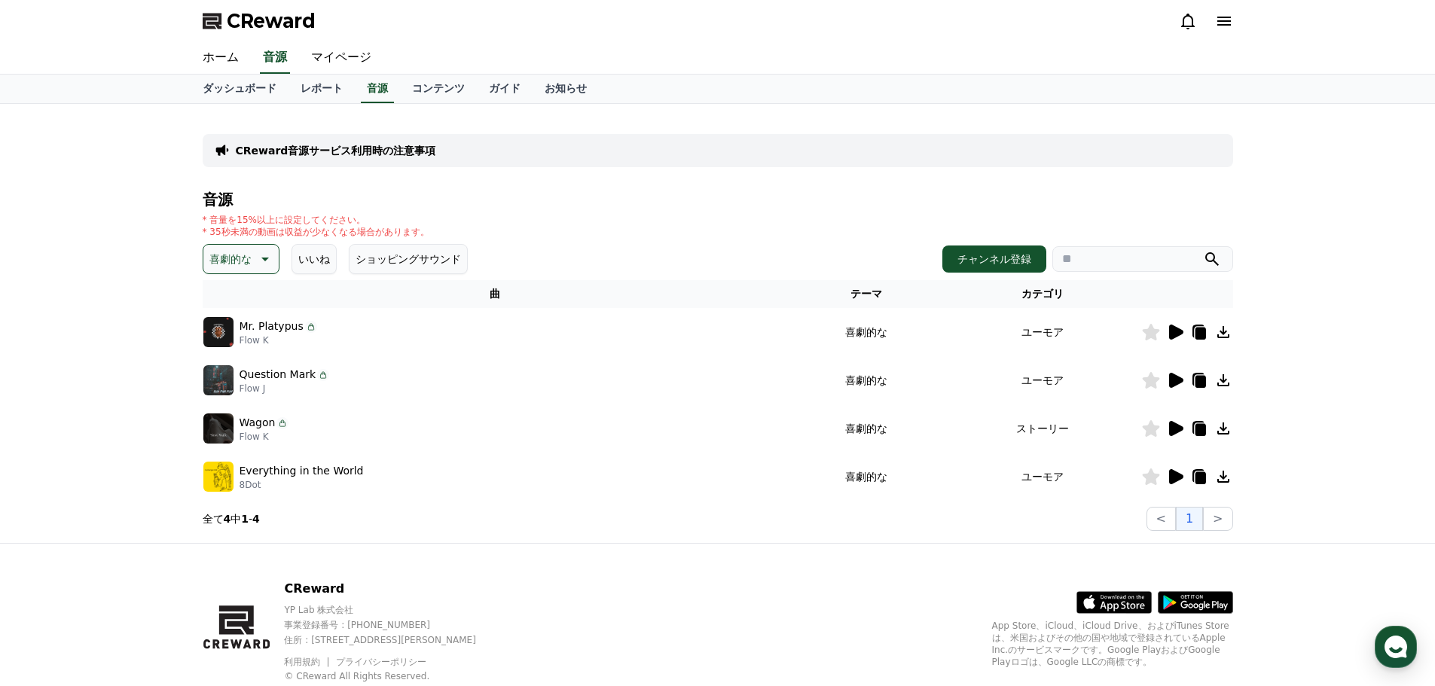
click at [1198, 429] on icon at bounding box center [1200, 430] width 11 height 12
